Goal: Navigation & Orientation: Find specific page/section

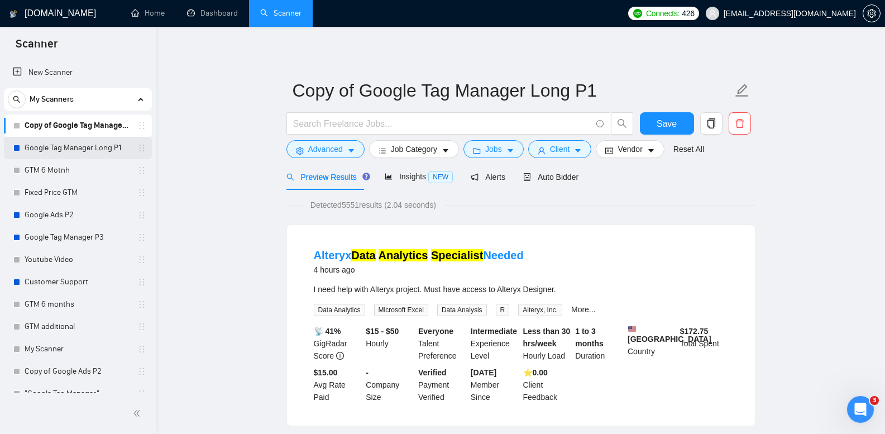
click at [112, 150] on link "Google Tag Manager Long P1" at bounding box center [78, 148] width 106 height 22
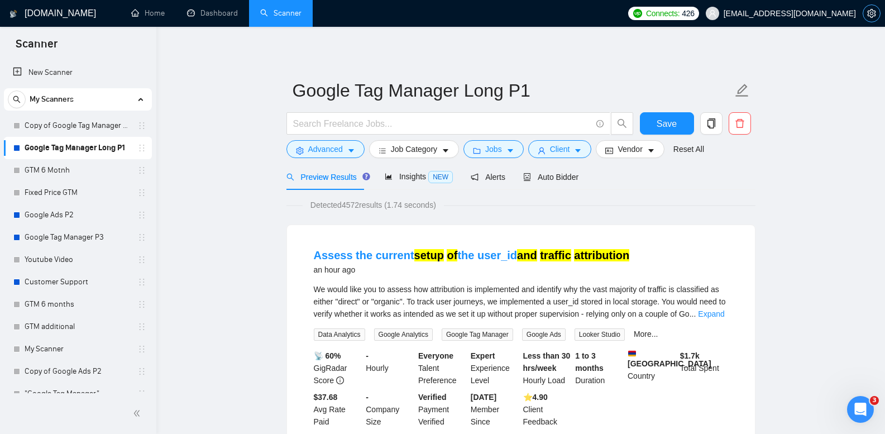
click at [868, 18] on button "button" at bounding box center [872, 13] width 18 height 18
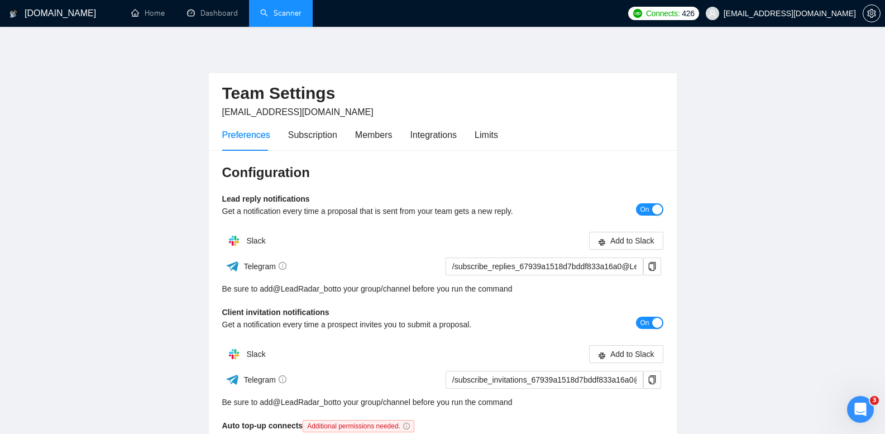
click at [288, 15] on link "Scanner" at bounding box center [280, 12] width 41 height 9
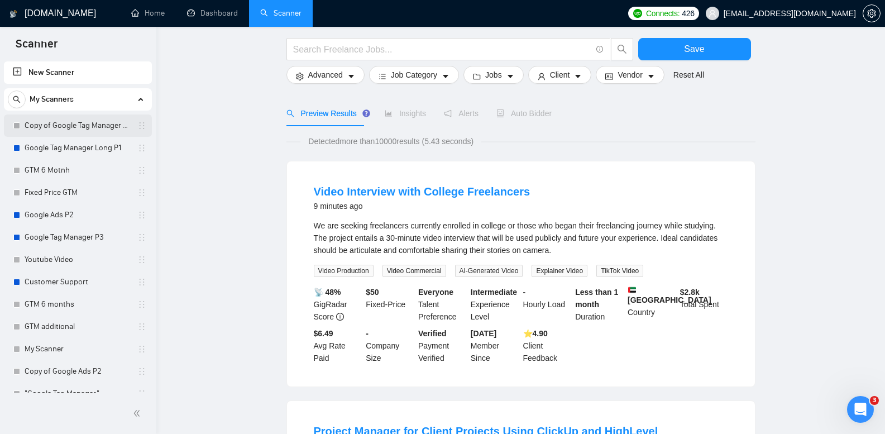
scroll to position [56, 0]
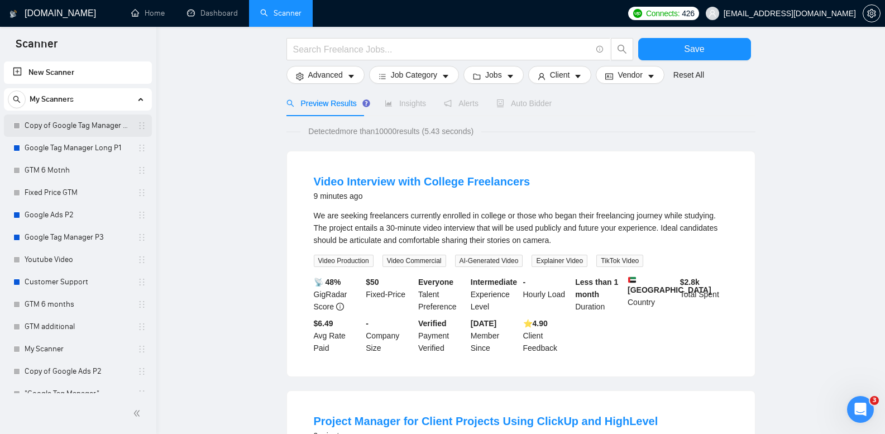
click at [120, 128] on link "Copy of Google Tag Manager Long P1" at bounding box center [78, 125] width 106 height 22
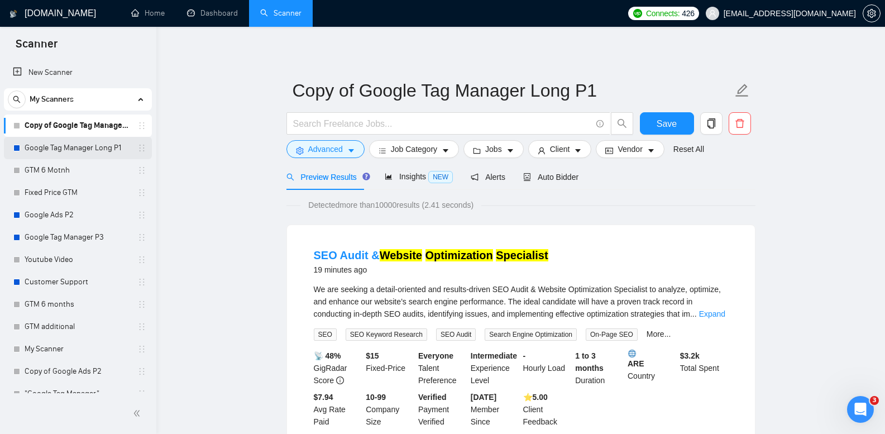
click at [108, 156] on link "Google Tag Manager Long P1" at bounding box center [78, 148] width 106 height 22
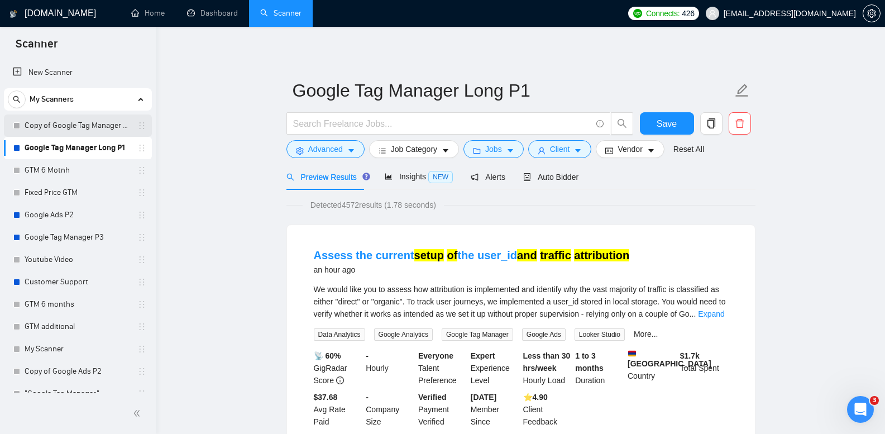
click at [97, 122] on link "Copy of Google Tag Manager Long P1" at bounding box center [78, 125] width 106 height 22
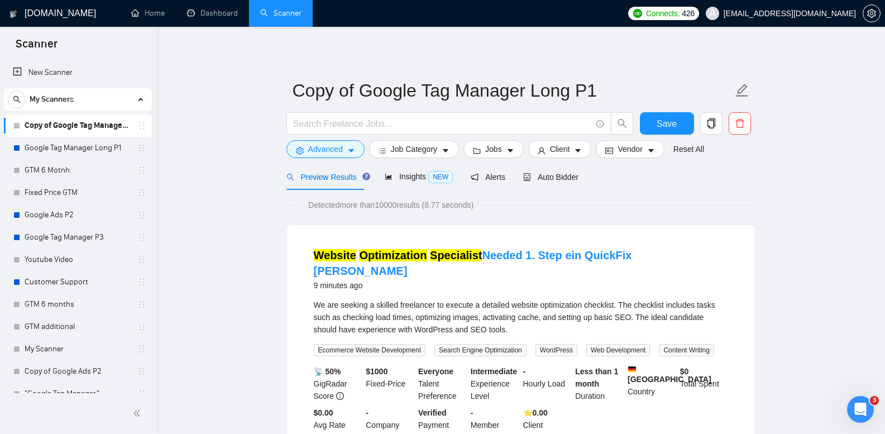
click at [73, 157] on link "Google Tag Manager Long P1" at bounding box center [78, 148] width 106 height 22
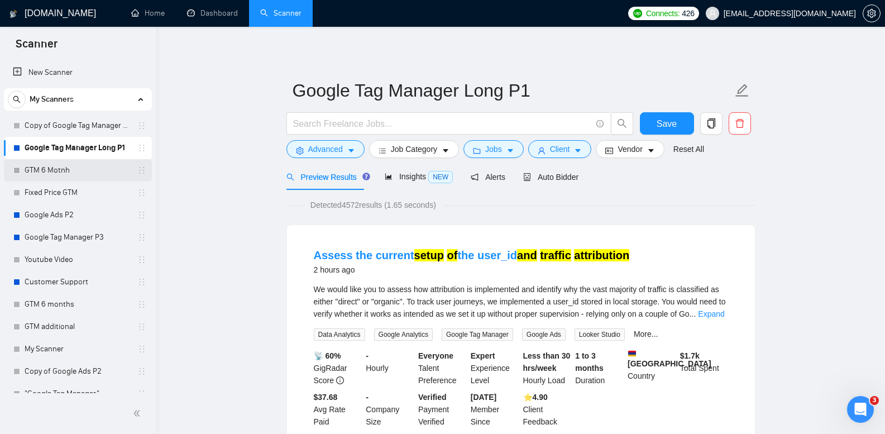
click at [94, 174] on link "GTM 6 Motnh" at bounding box center [78, 170] width 106 height 22
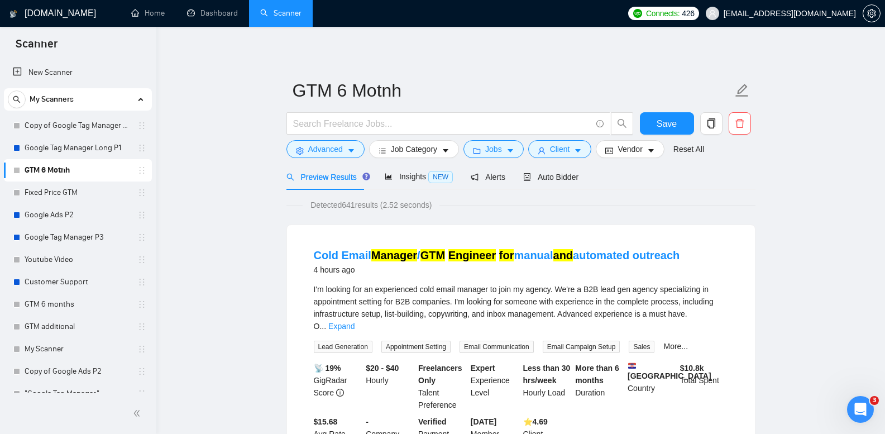
click at [105, 134] on link "Copy of Google Tag Manager Long P1" at bounding box center [78, 125] width 106 height 22
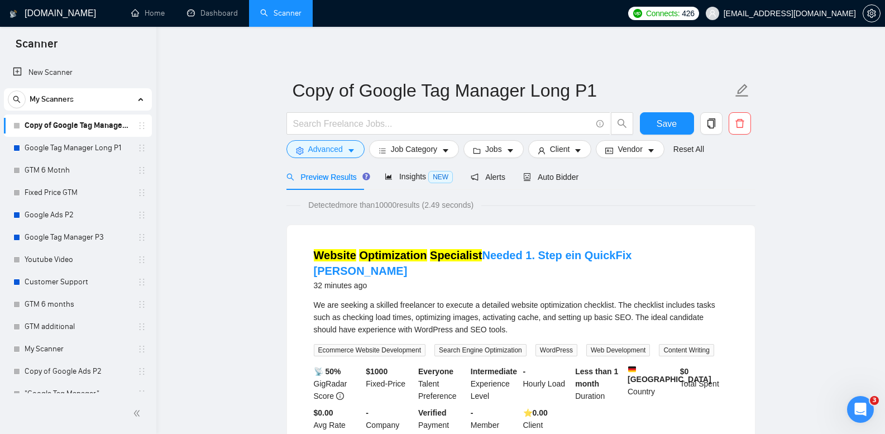
click at [109, 152] on link "Google Tag Manager Long P1" at bounding box center [78, 148] width 106 height 22
